Goal: Task Accomplishment & Management: Manage account settings

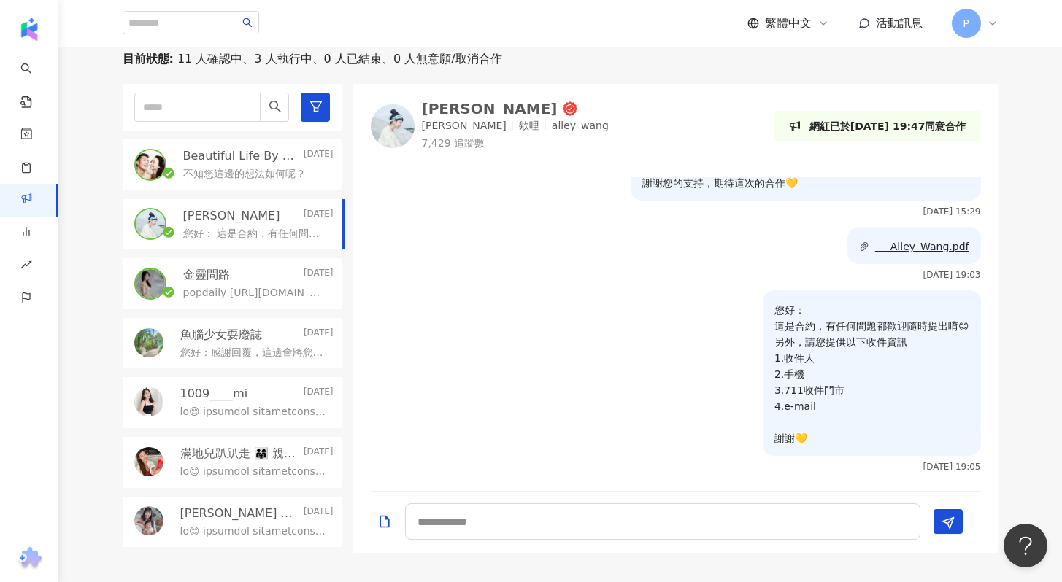
scroll to position [430, 0]
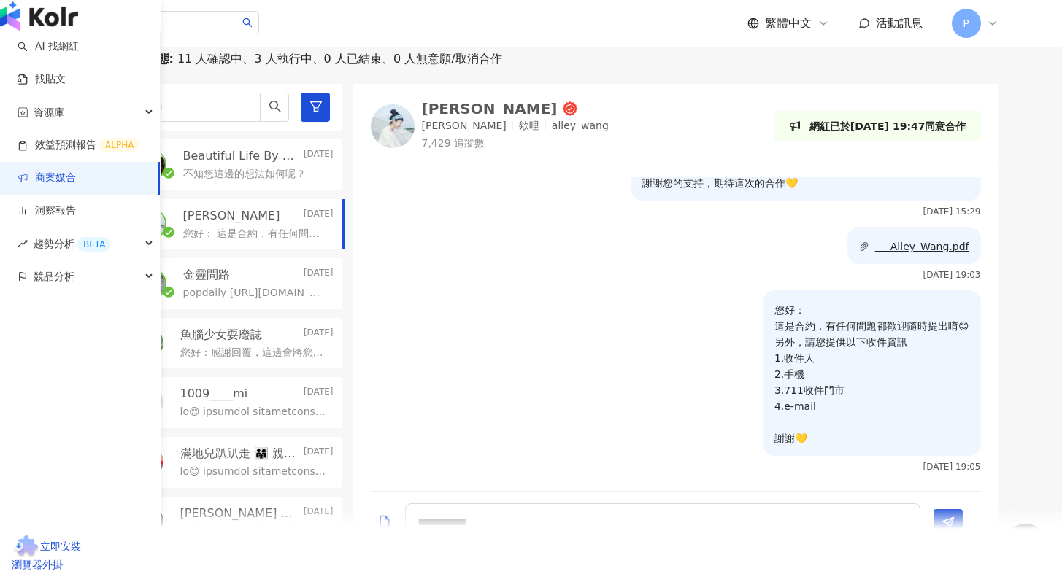
click at [43, 185] on link "商案媒合" at bounding box center [47, 178] width 58 height 15
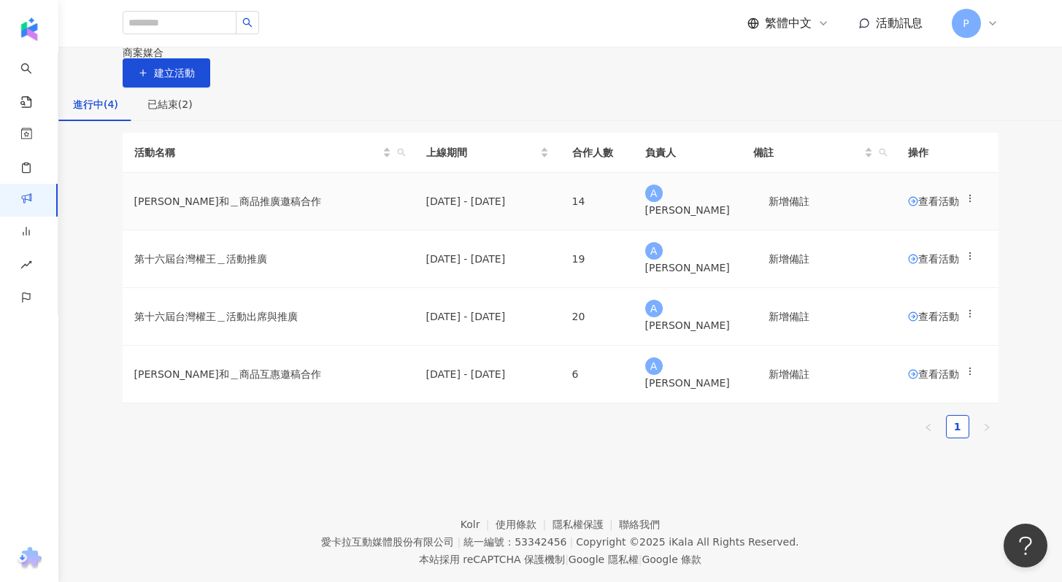
click at [909, 206] on span "查看活動" at bounding box center [933, 201] width 51 height 10
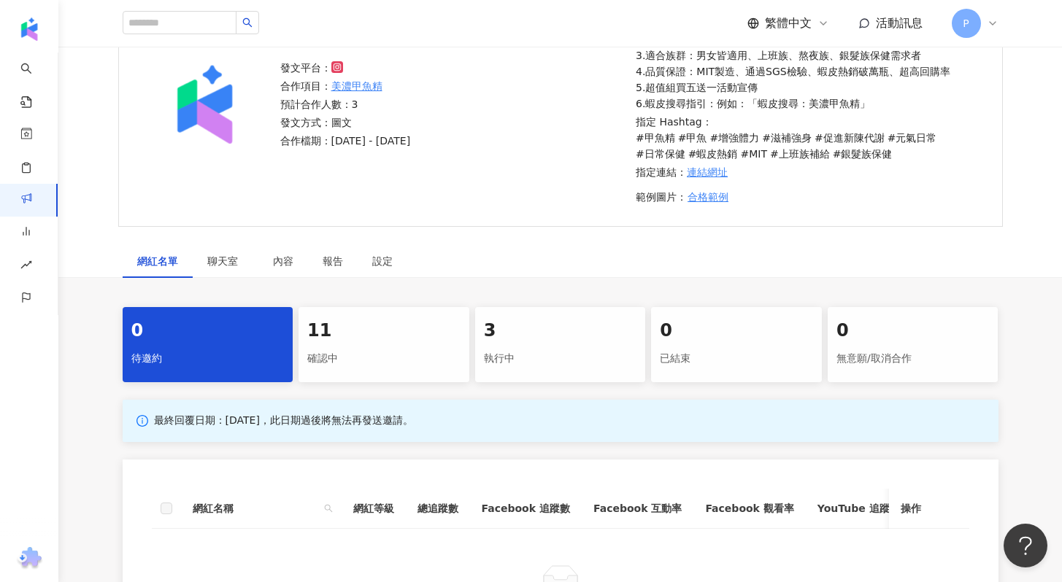
scroll to position [304, 0]
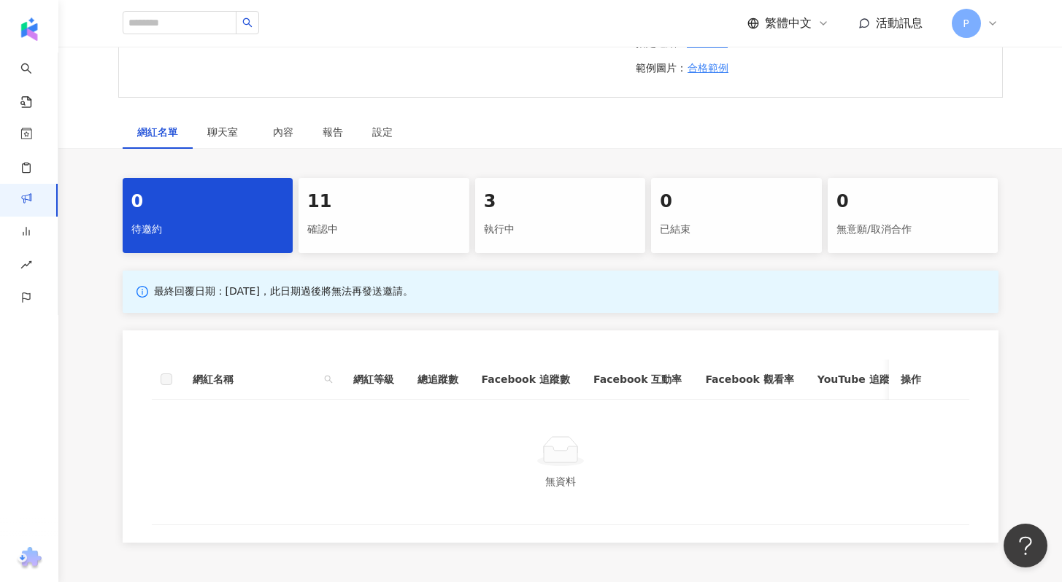
click at [553, 240] on div "執行中" at bounding box center [560, 229] width 153 height 25
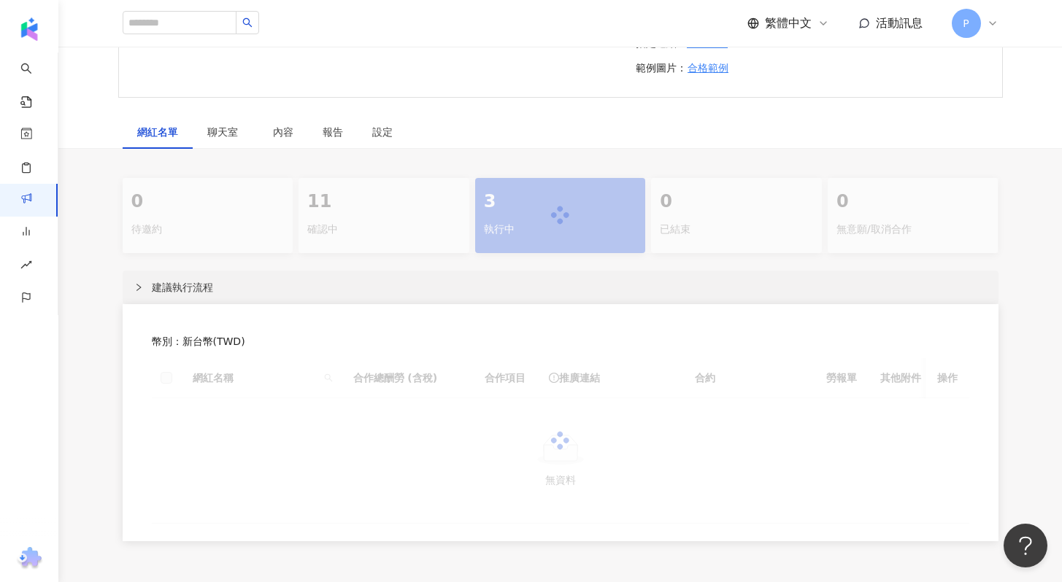
scroll to position [463, 0]
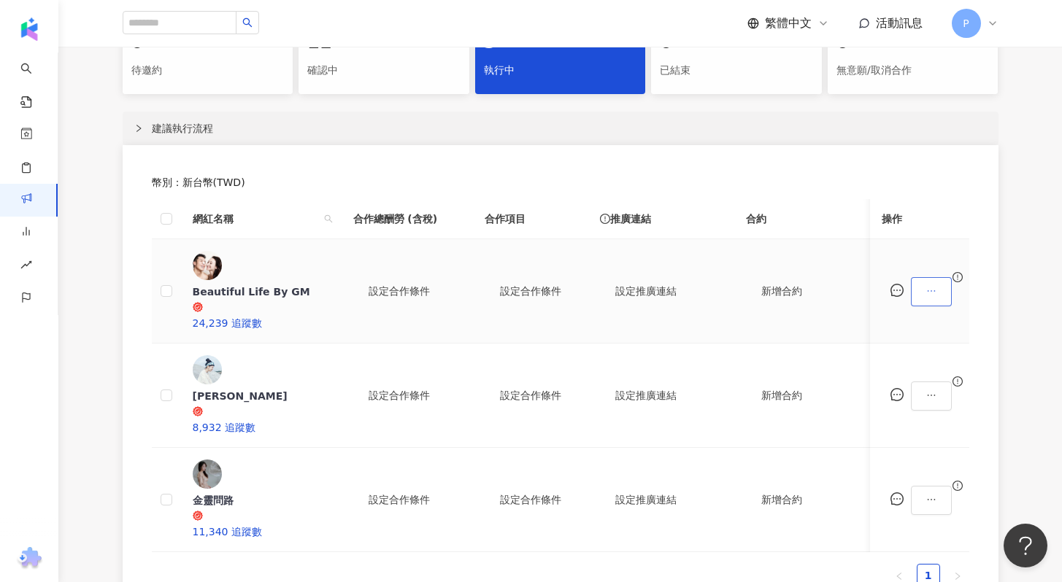
click at [936, 286] on icon "ellipsis" at bounding box center [931, 291] width 10 height 10
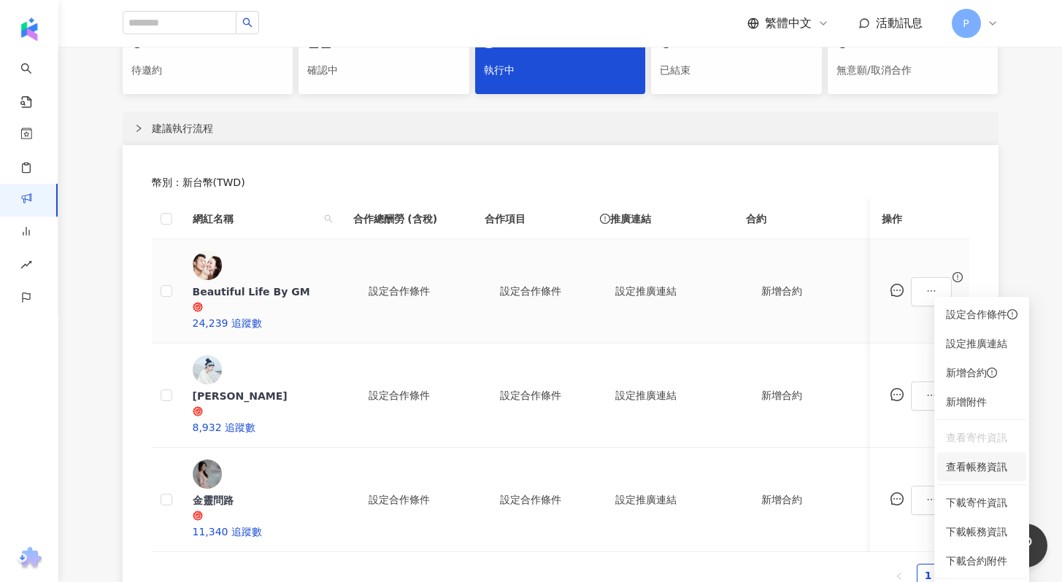
click at [969, 466] on span "查看帳務資訊" at bounding box center [982, 467] width 72 height 16
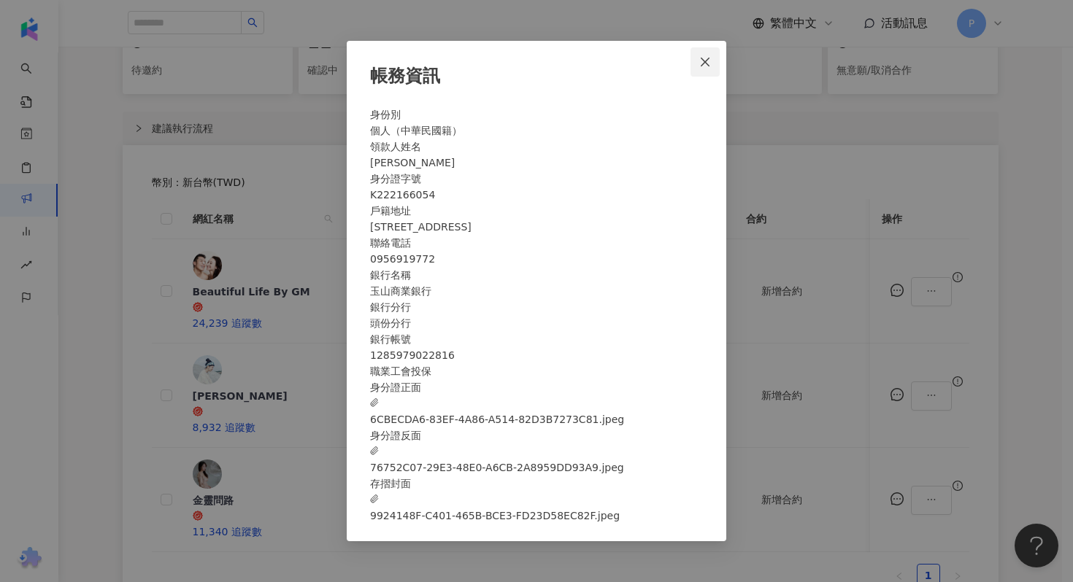
click at [708, 56] on icon "close" at bounding box center [705, 62] width 12 height 12
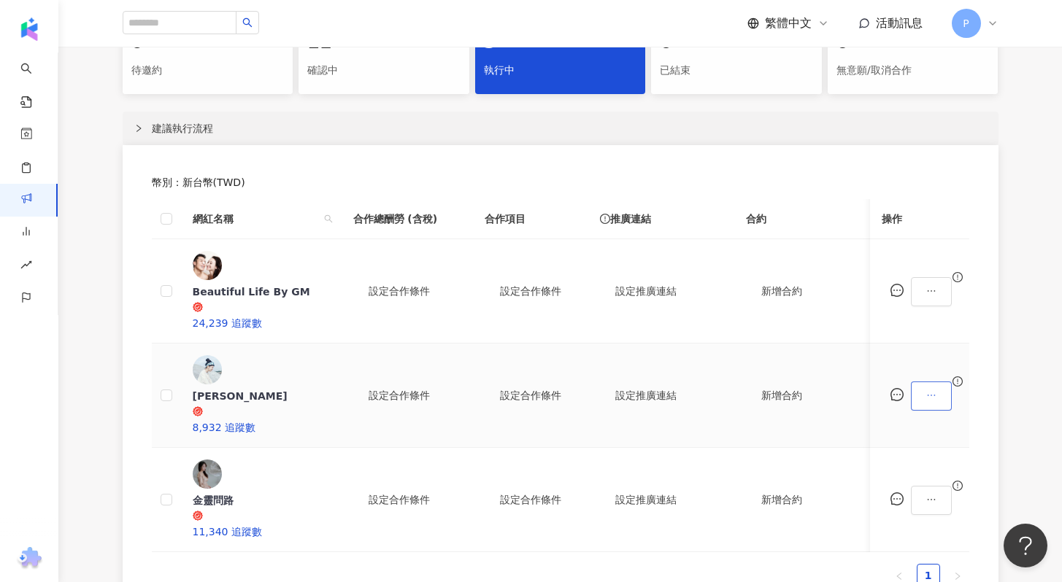
click at [949, 382] on button "button" at bounding box center [931, 396] width 41 height 29
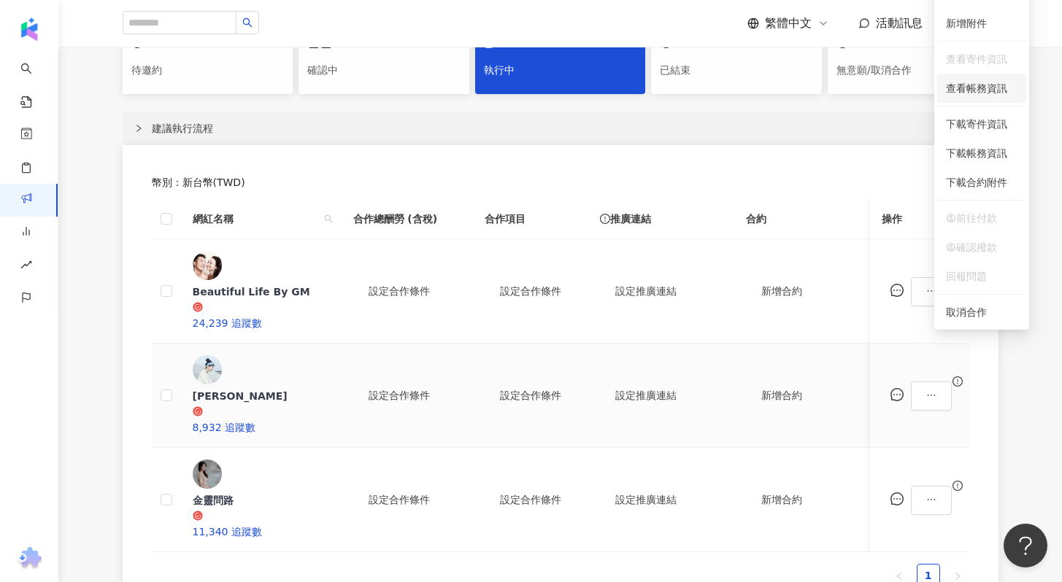
click at [986, 85] on span "查看帳務資訊" at bounding box center [982, 88] width 72 height 16
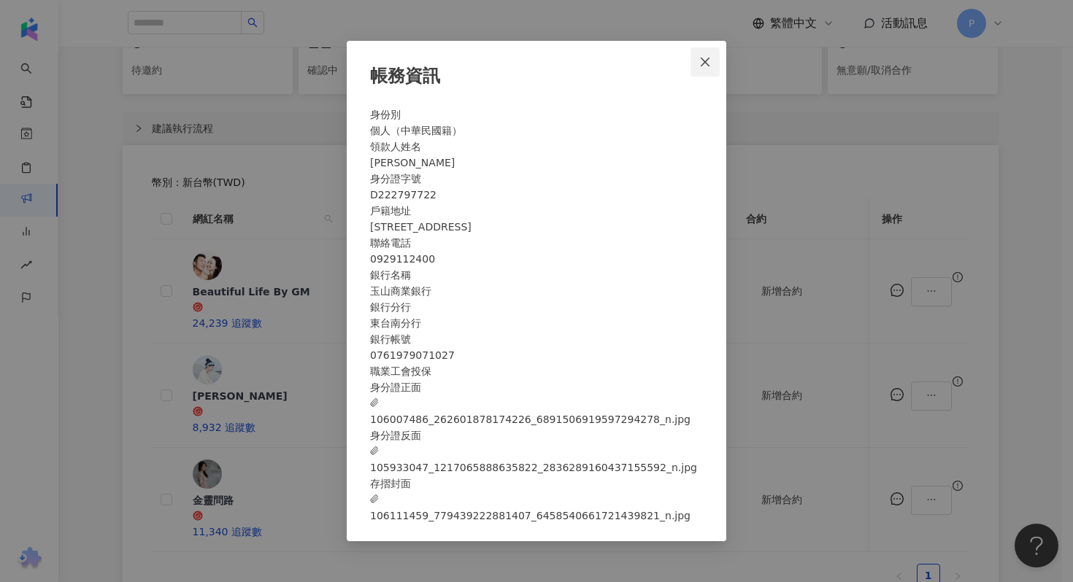
click at [700, 56] on icon "close" at bounding box center [705, 62] width 12 height 12
